Goal: Transaction & Acquisition: Purchase product/service

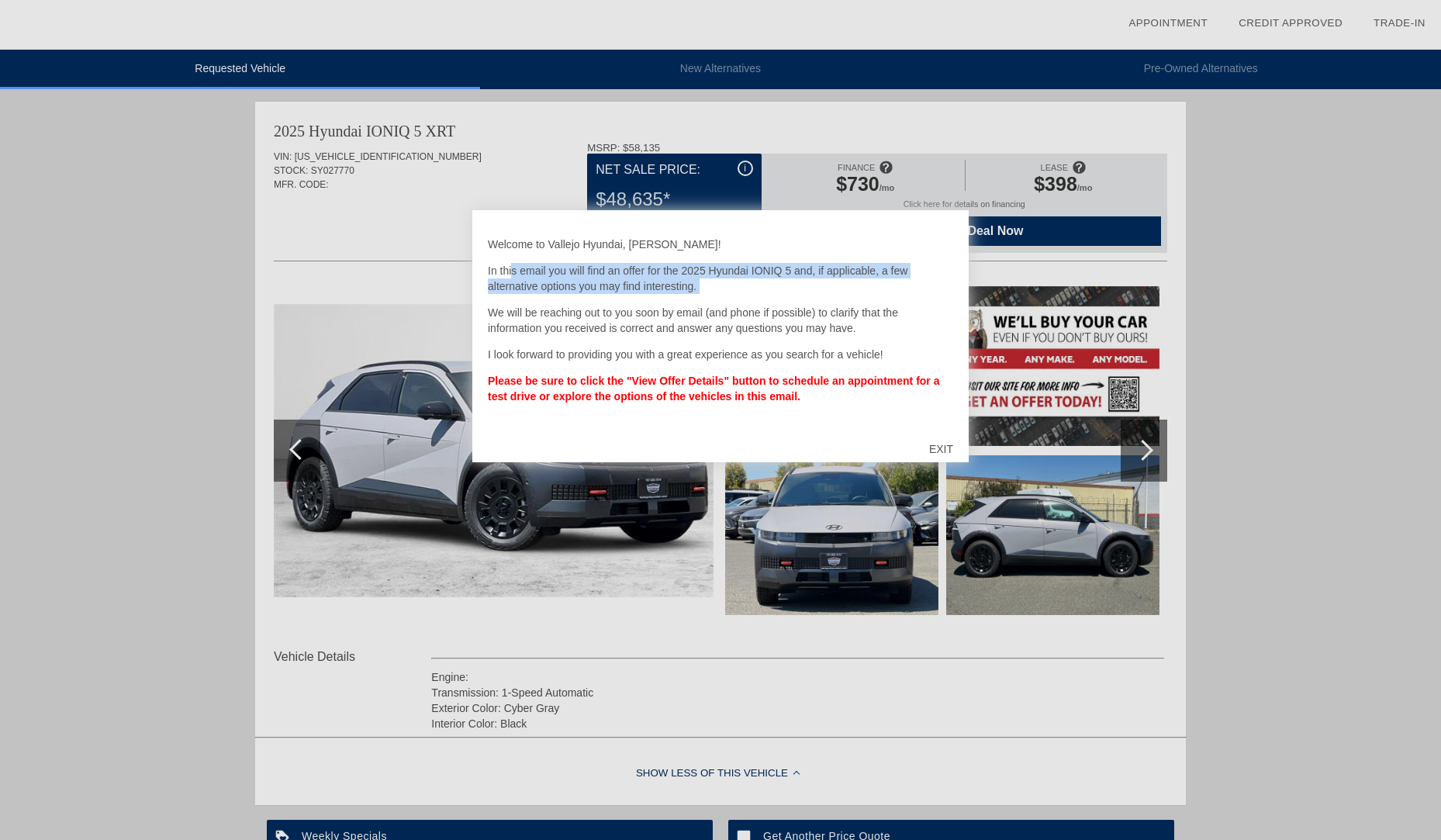
drag, startPoint x: 504, startPoint y: 273, endPoint x: 737, endPoint y: 294, distance: 233.9
click at [737, 294] on div "Welcome to Vallejo Hyundai, [PERSON_NAME]! In this email you will find an offer…" at bounding box center [720, 326] width 465 height 202
click at [738, 296] on div "Welcome to Vallejo Hyundai, [PERSON_NAME]! In this email you will find an offer…" at bounding box center [720, 326] width 465 height 202
drag, startPoint x: 539, startPoint y: 356, endPoint x: 952, endPoint y: 345, distance: 413.1
click at [674, 354] on p "I look forward to providing you with a great experience as you search for a veh…" at bounding box center [720, 354] width 465 height 15
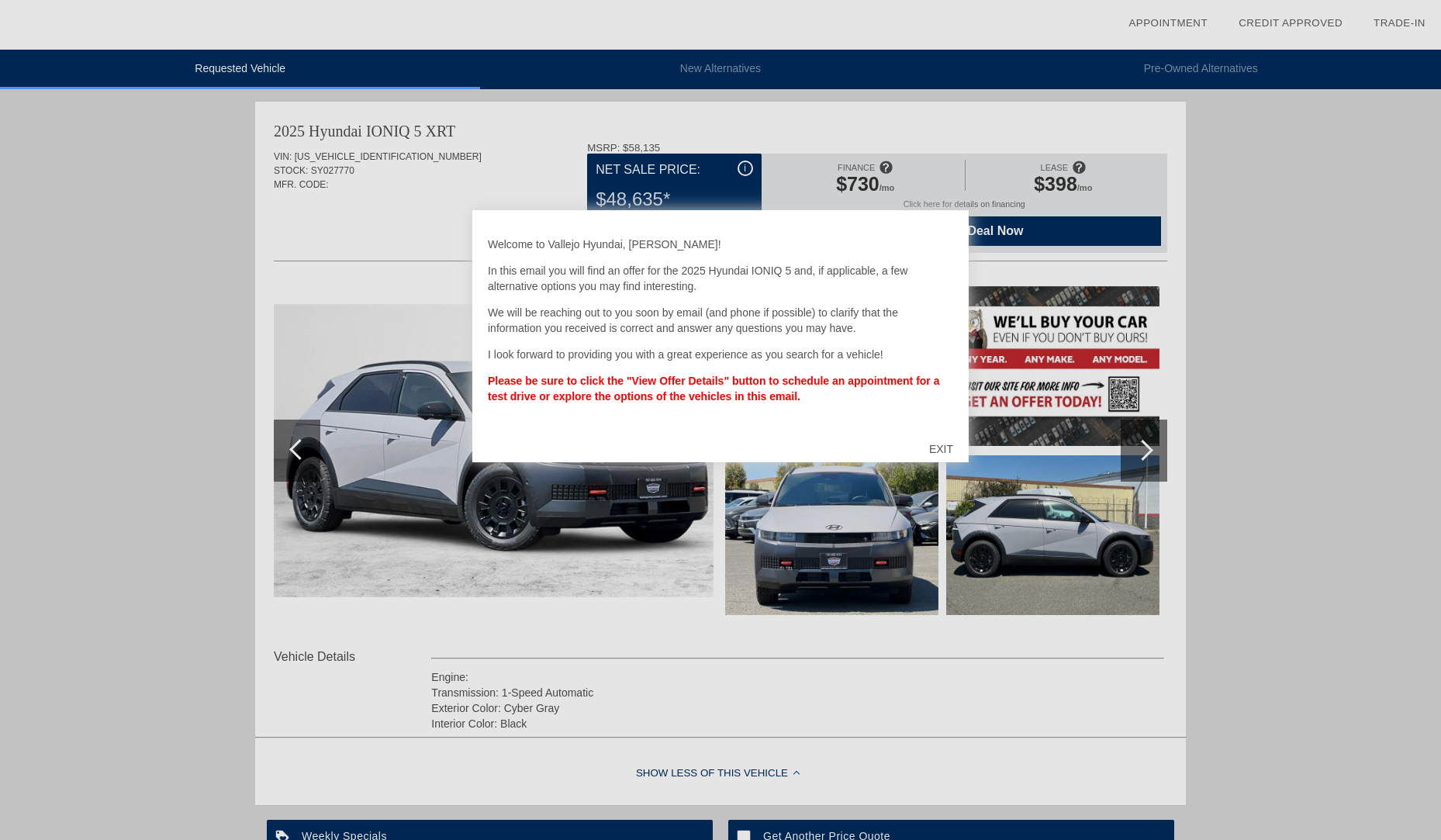
click at [952, 345] on div "Welcome to Vallejo Hyundai, [PERSON_NAME]! In this email you will find an offer…" at bounding box center [720, 326] width 465 height 202
click at [942, 446] on div "EXIT" at bounding box center [941, 449] width 55 height 47
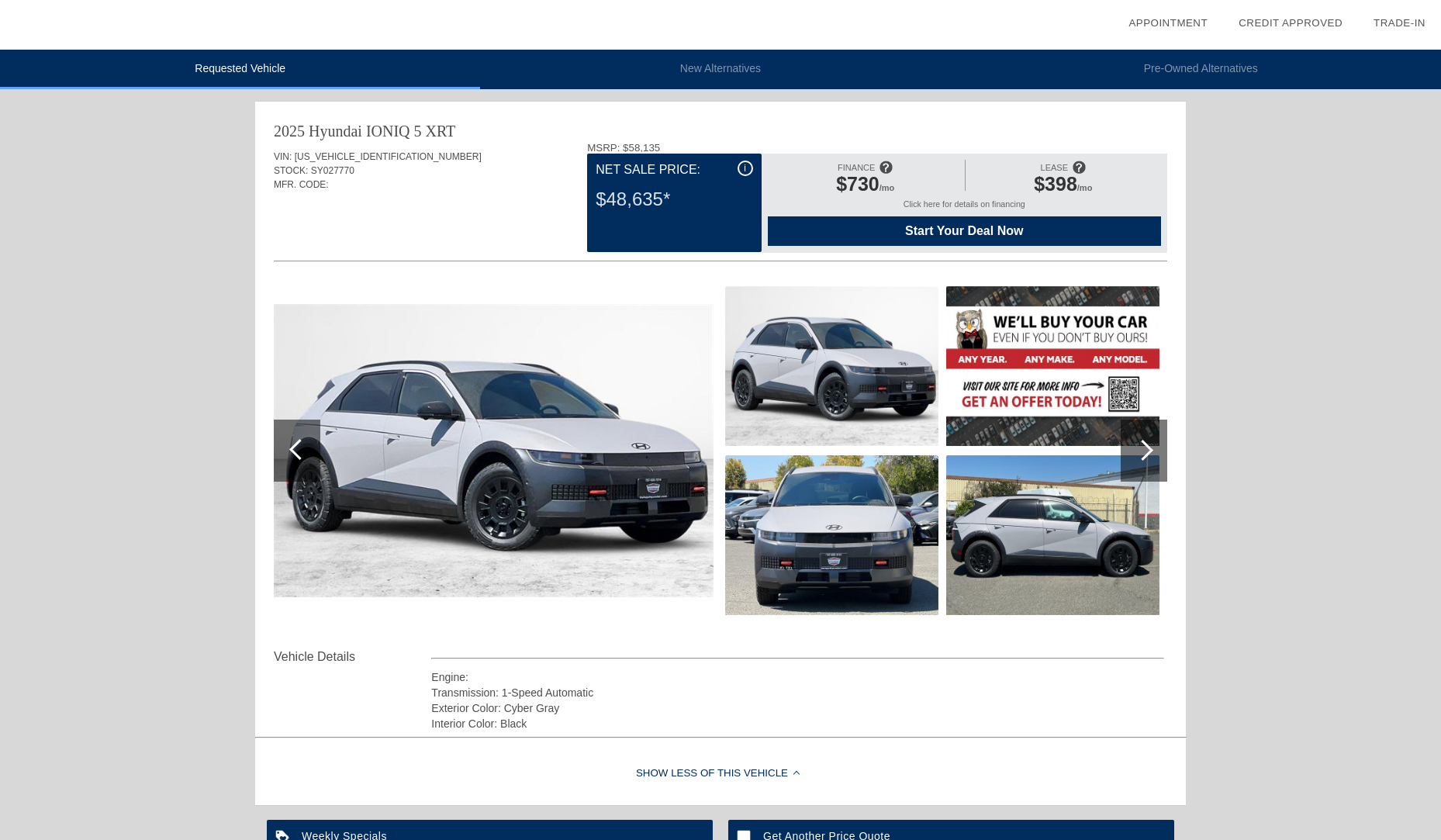
scroll to position [2, 0]
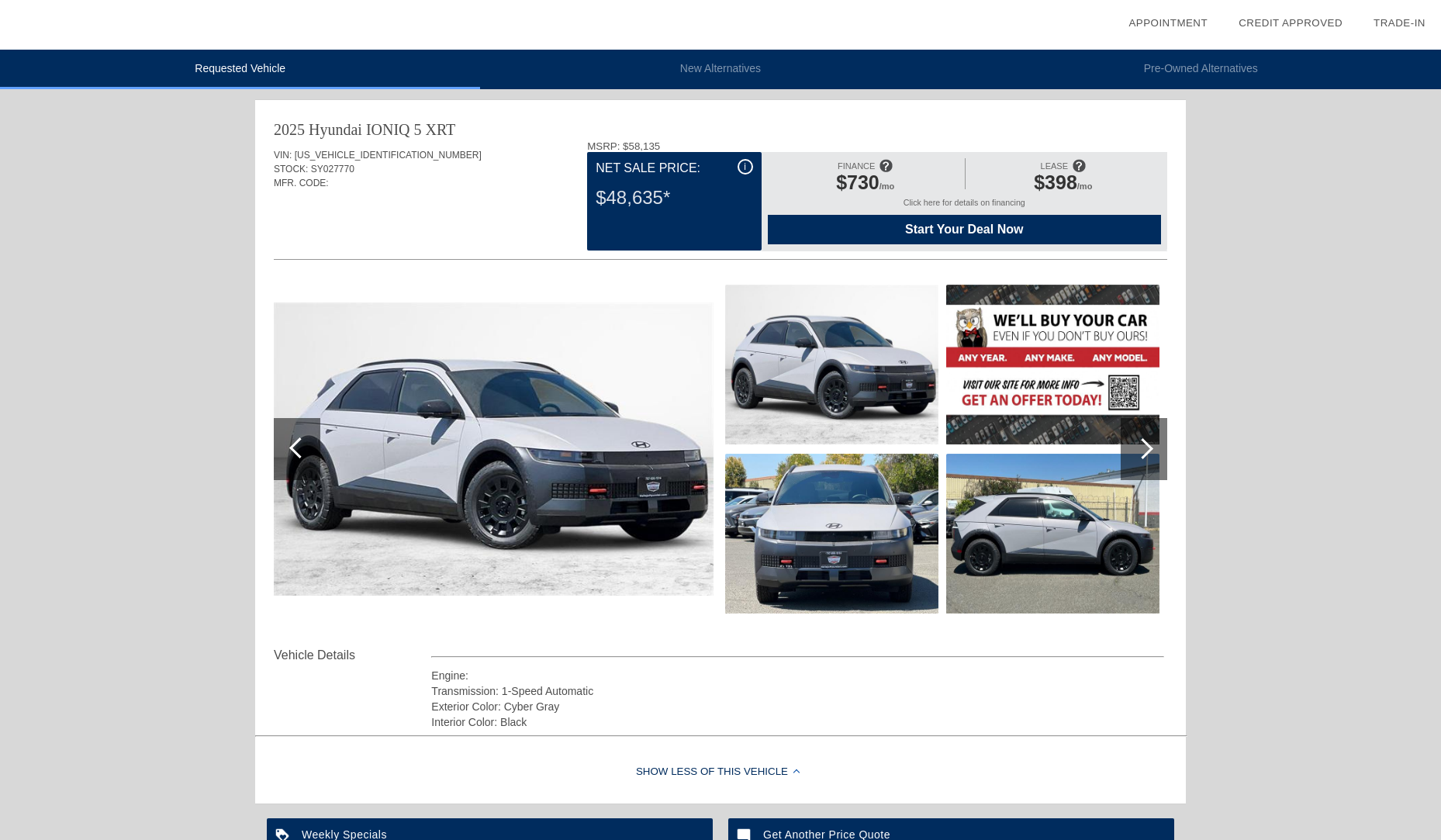
click at [965, 199] on div "FINANCE $730 /mo LEASE $398 /mo Click here for details on financing Start Your …" at bounding box center [965, 201] width 406 height 98
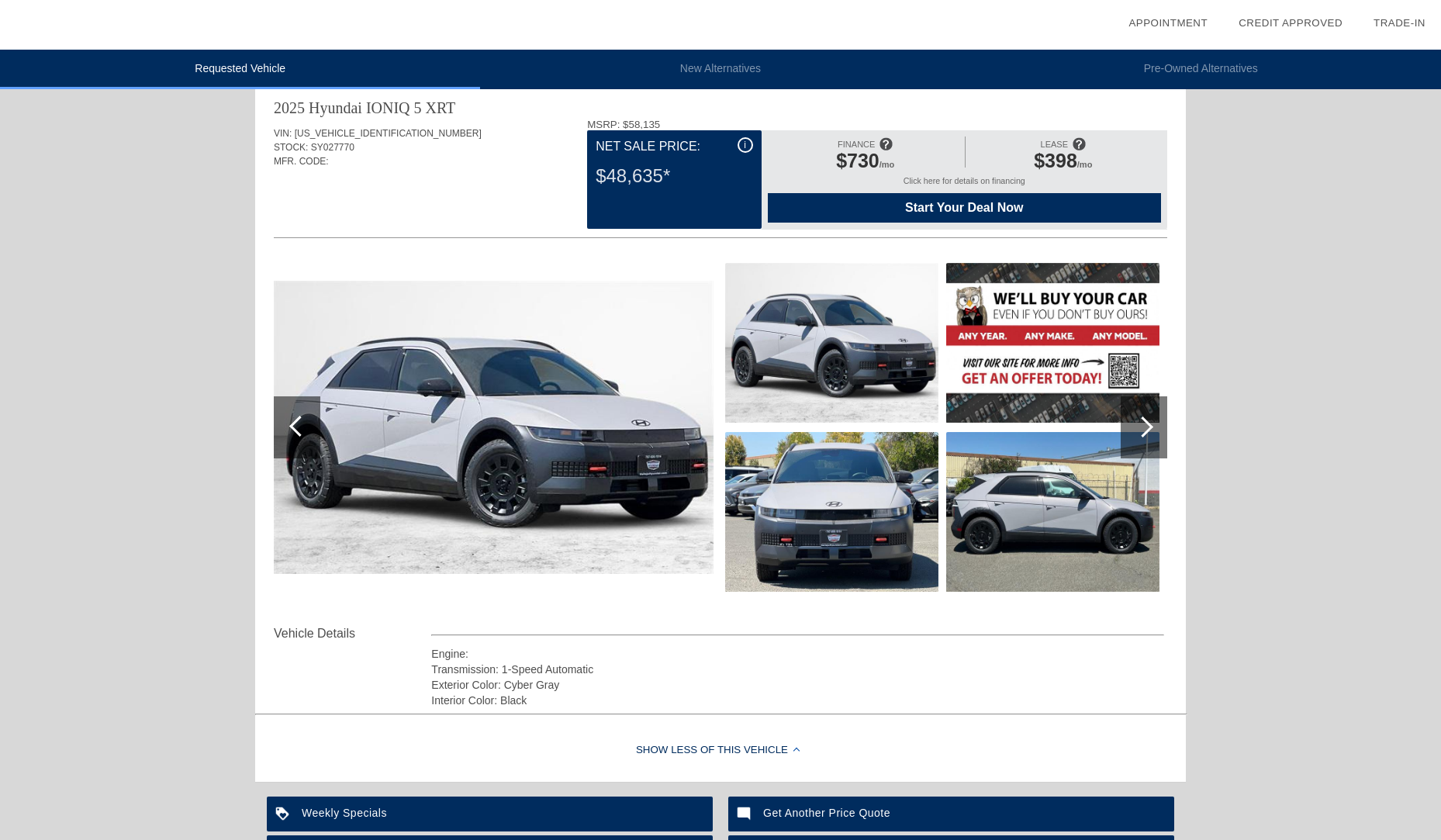
scroll to position [28, 0]
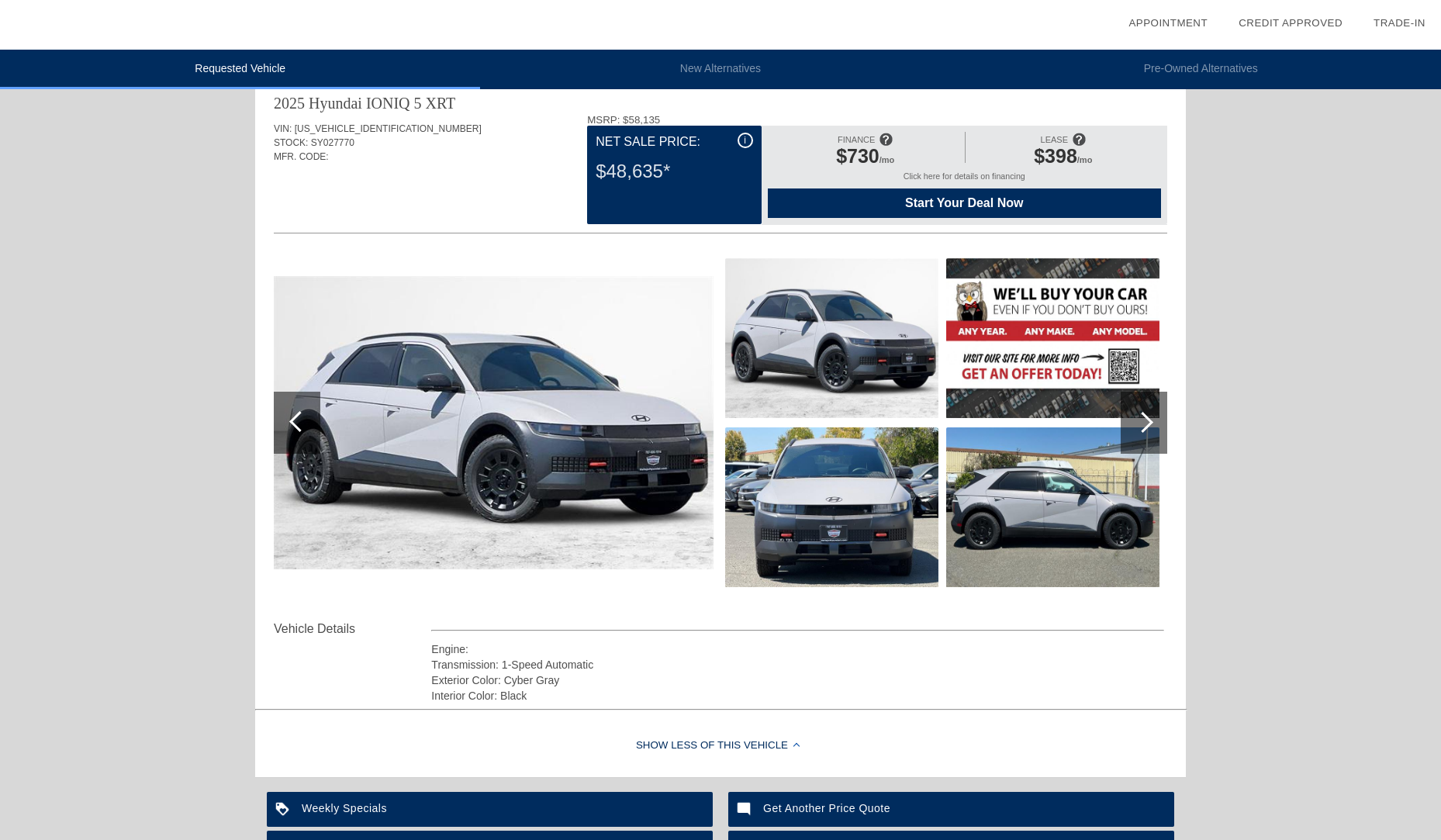
click at [959, 201] on span "Start Your Deal Now" at bounding box center [964, 203] width 355 height 14
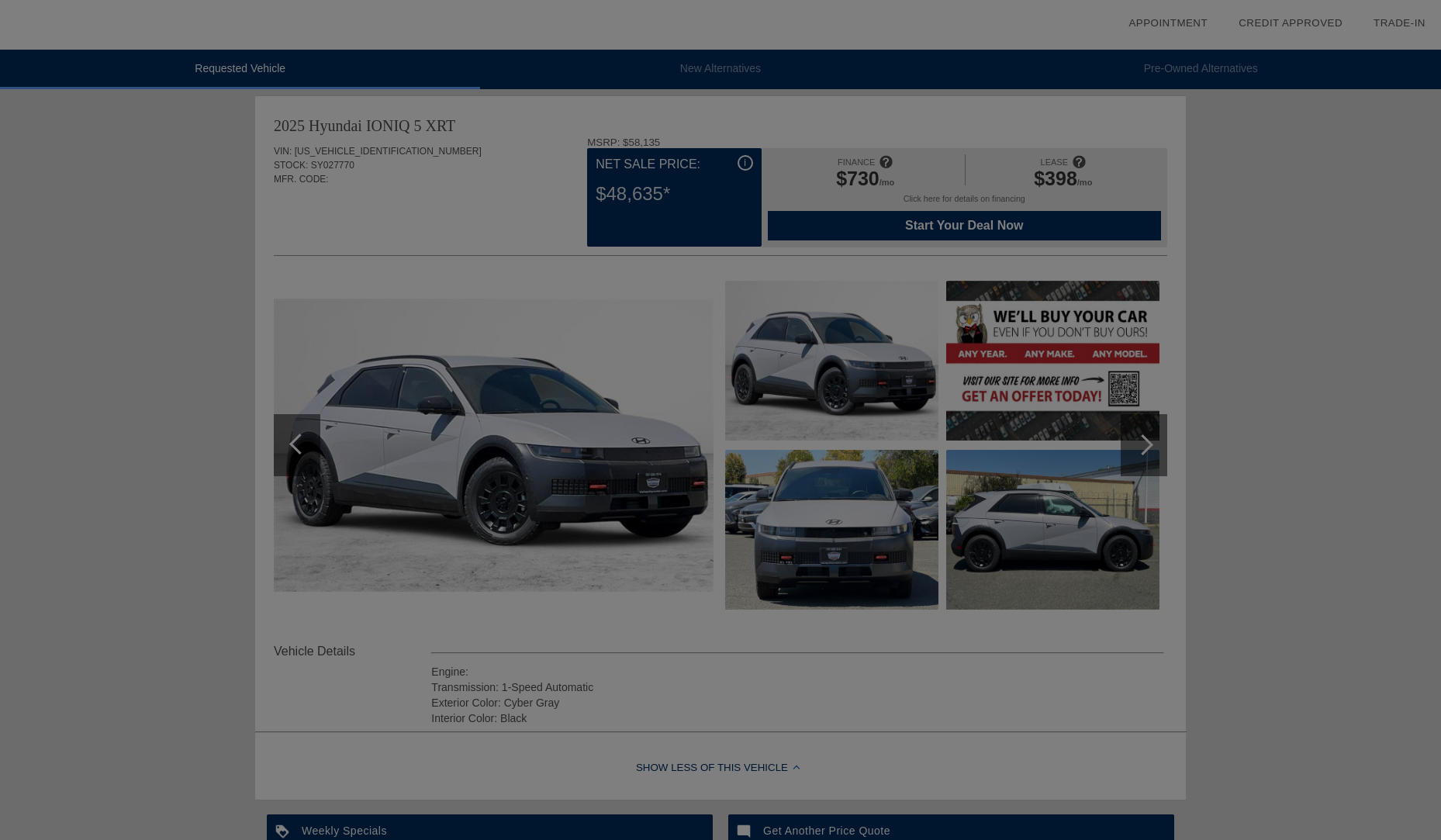
scroll to position [0, 0]
